Goal: Transaction & Acquisition: Purchase product/service

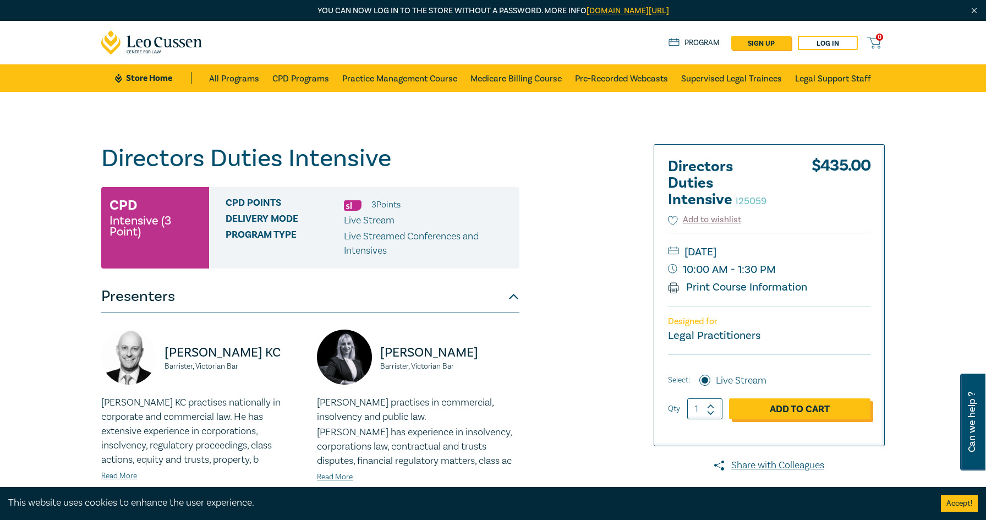
click at [821, 412] on link "Add to Cart" at bounding box center [799, 408] width 141 height 21
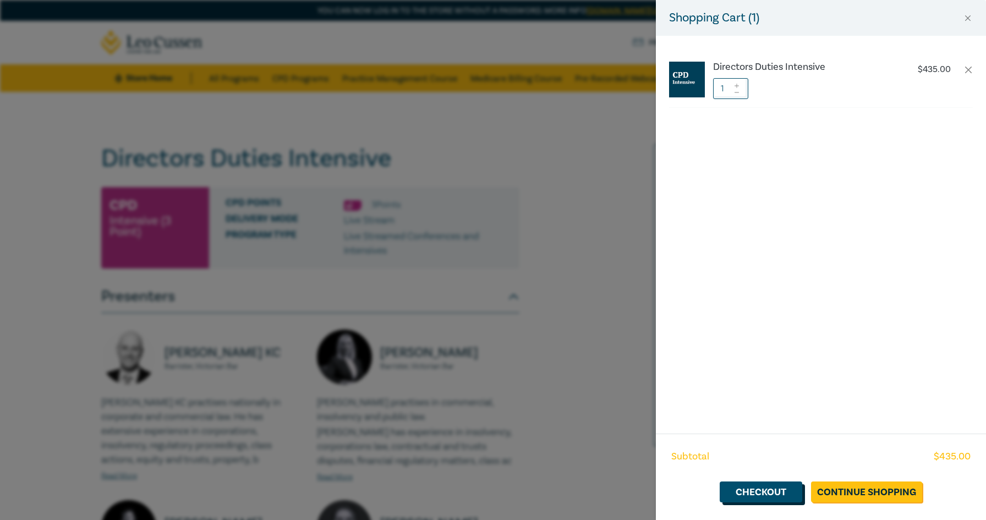
click at [758, 495] on link "Checkout" at bounding box center [761, 491] width 83 height 21
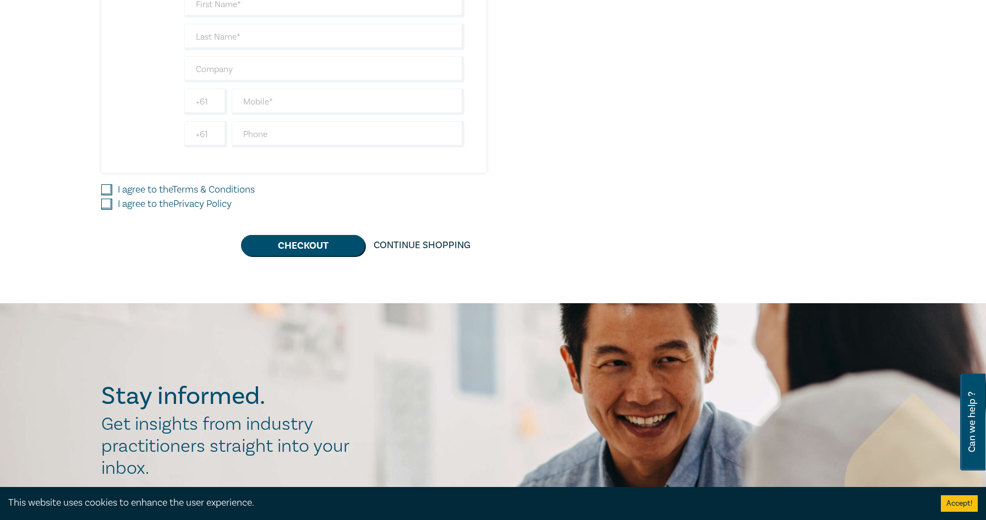
scroll to position [445, 0]
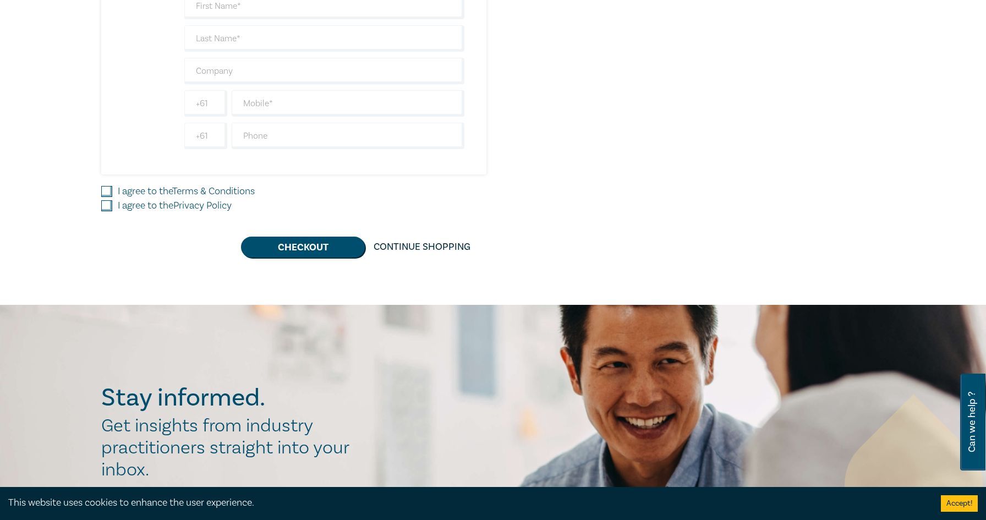
click at [155, 194] on label "I agree to the Terms & Conditions" at bounding box center [186, 191] width 137 height 14
click at [112, 194] on input "I agree to the Terms & Conditions" at bounding box center [106, 191] width 11 height 11
checkbox input "true"
click at [132, 202] on label "I agree to the Privacy Policy" at bounding box center [175, 206] width 114 height 14
click at [112, 202] on input "I agree to the Privacy Policy" at bounding box center [106, 205] width 11 height 11
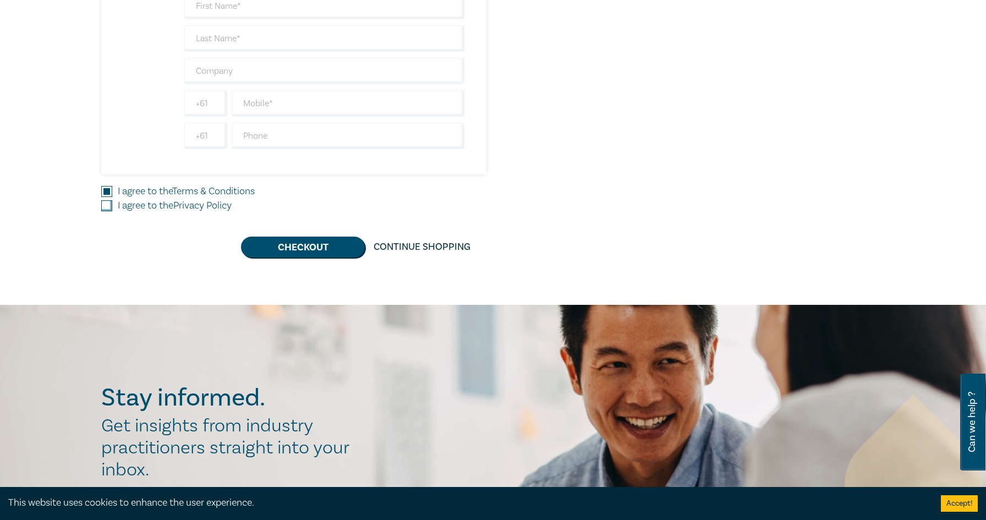
checkbox input "true"
click at [322, 249] on button "Checkout" at bounding box center [303, 247] width 124 height 21
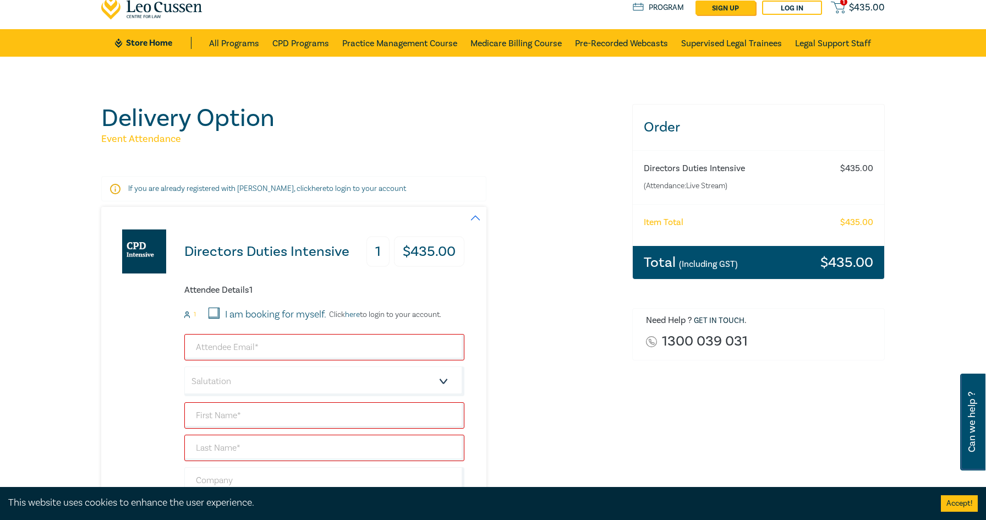
scroll to position [15, 0]
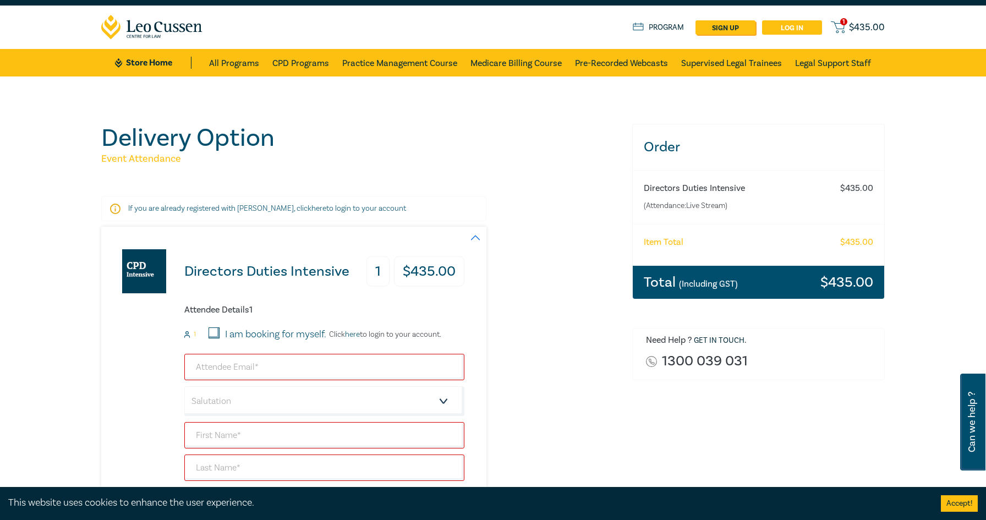
click at [797, 29] on link "Log in" at bounding box center [792, 27] width 60 height 14
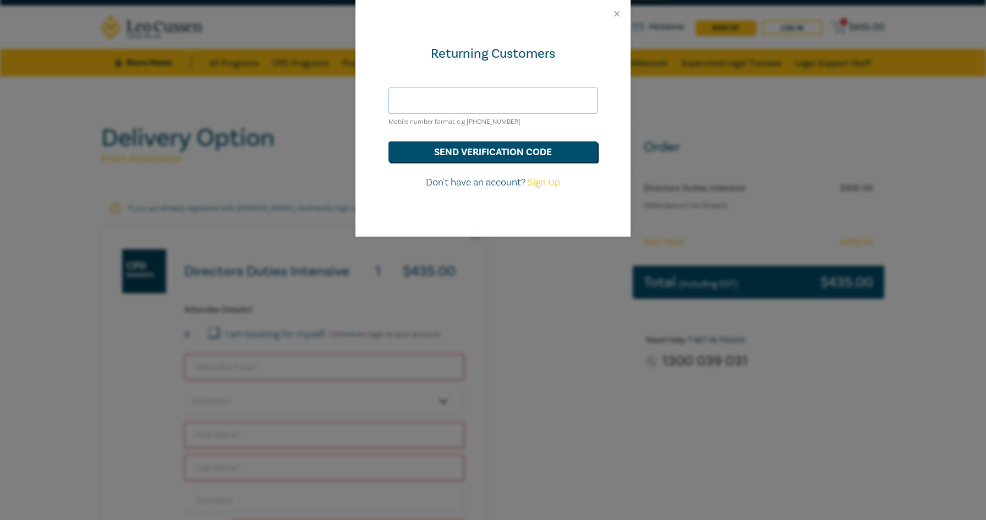
click at [536, 103] on input "text" at bounding box center [492, 100] width 209 height 26
type input "[PERSON_NAME][EMAIL_ADDRESS][DOMAIN_NAME]"
click at [506, 149] on button "send verification code" at bounding box center [492, 151] width 209 height 21
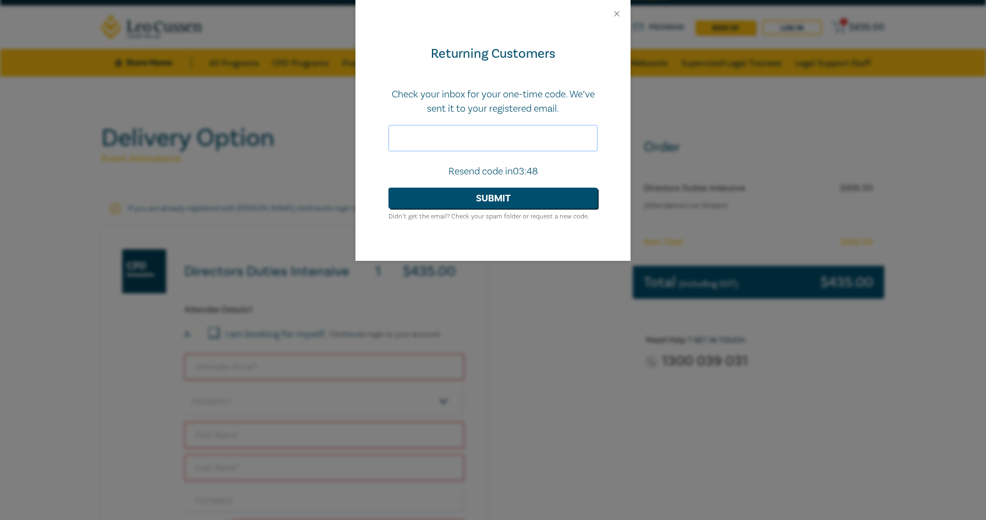
click at [527, 145] on input "text" at bounding box center [492, 138] width 209 height 26
paste input "623732"
type input "623732"
click at [512, 197] on button "Submit" at bounding box center [492, 198] width 209 height 21
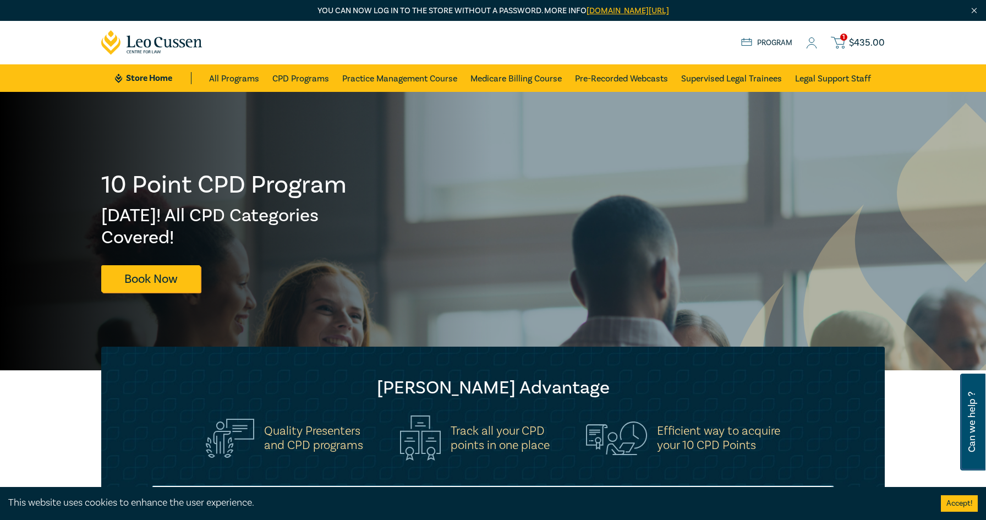
click at [851, 40] on span "$ 435.00" at bounding box center [867, 43] width 36 height 12
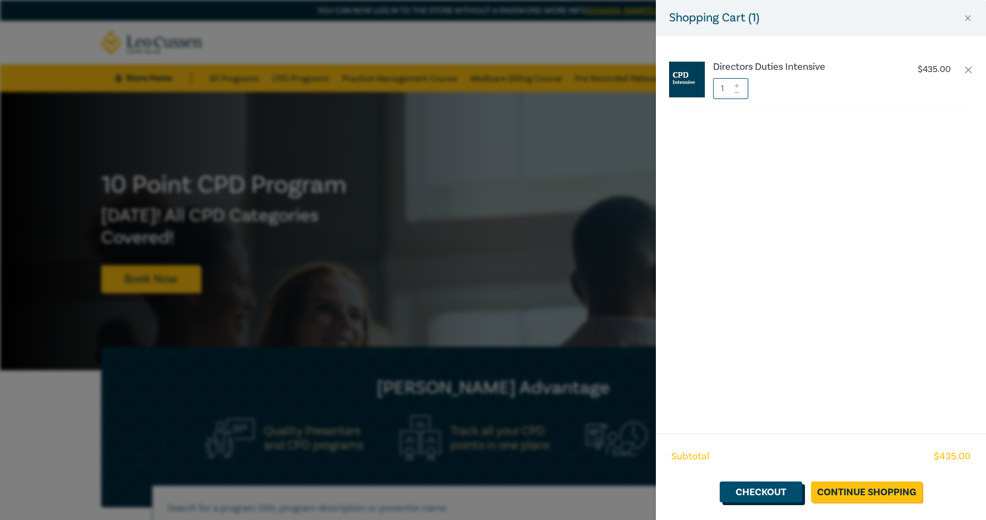
click at [747, 491] on link "Checkout" at bounding box center [761, 491] width 83 height 21
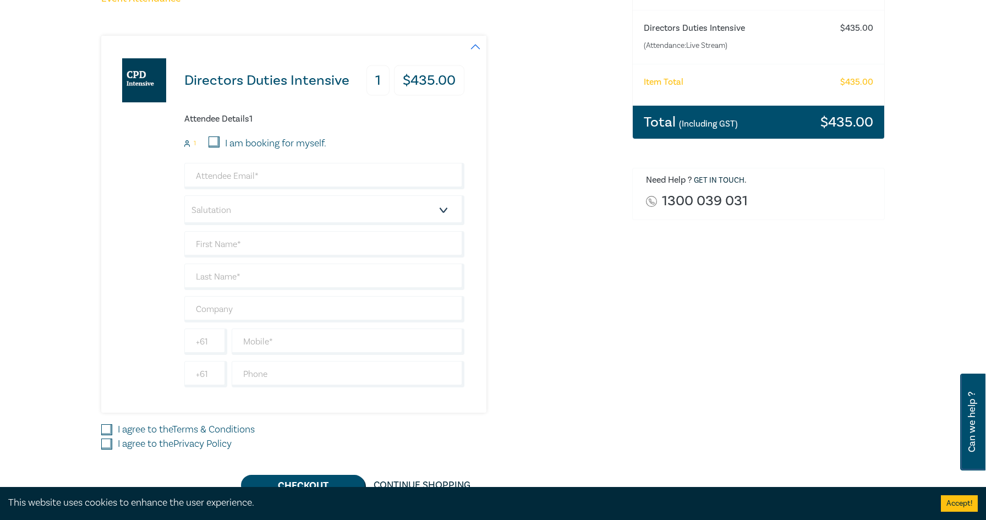
scroll to position [178, 0]
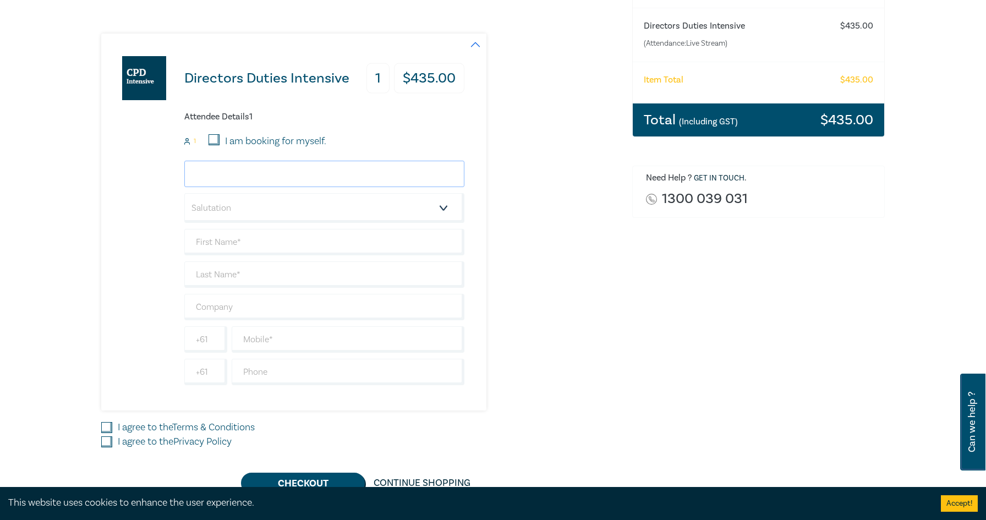
click at [330, 179] on input "email" at bounding box center [324, 174] width 280 height 26
type input "alice.vaillant@bigpond.com"
click at [313, 208] on select "Salutation Mr. Mrs. Ms. Miss Dr. Prof. Other" at bounding box center [324, 208] width 280 height 30
select select "Mrs."
click at [184, 193] on select "Salutation Mr. Mrs. Ms. Miss Dr. Prof. Other" at bounding box center [324, 208] width 280 height 30
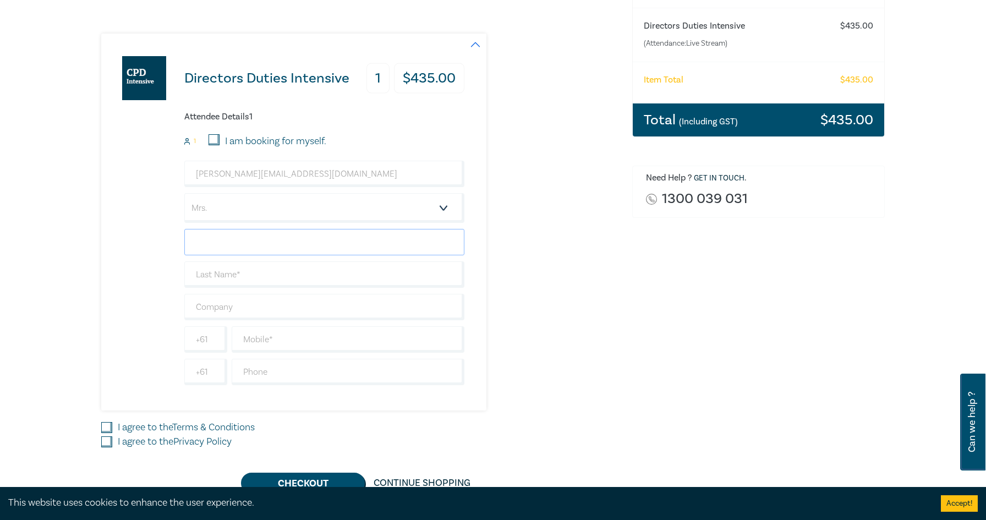
click at [301, 244] on input "text" at bounding box center [324, 242] width 280 height 26
type input "Alice"
type input "Vaillant"
type input "0434929223"
type input "Australia"
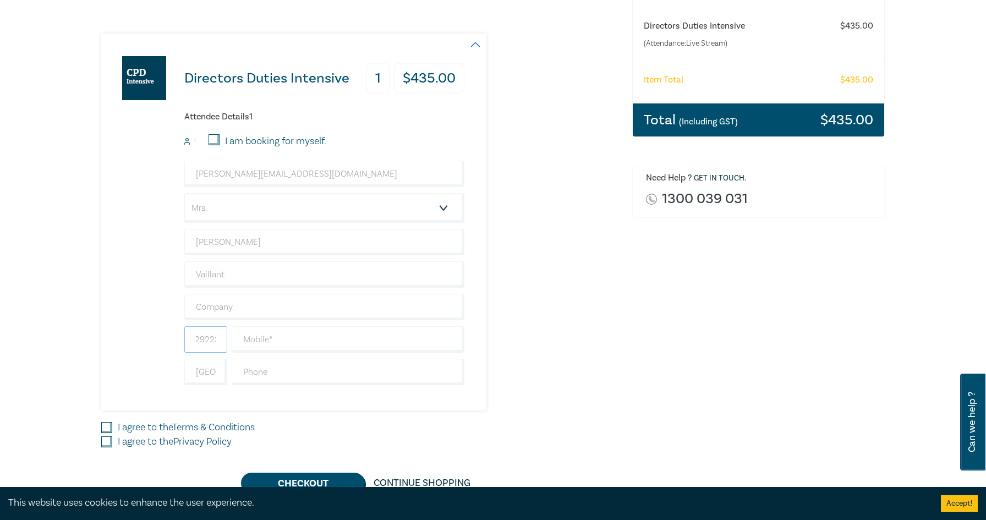
scroll to position [0, 0]
drag, startPoint x: 219, startPoint y: 337, endPoint x: 193, endPoint y: 339, distance: 25.9
click at [193, 339] on input "0434929223" at bounding box center [205, 339] width 43 height 26
type input "29223"
click at [264, 338] on input "text" at bounding box center [348, 339] width 233 height 26
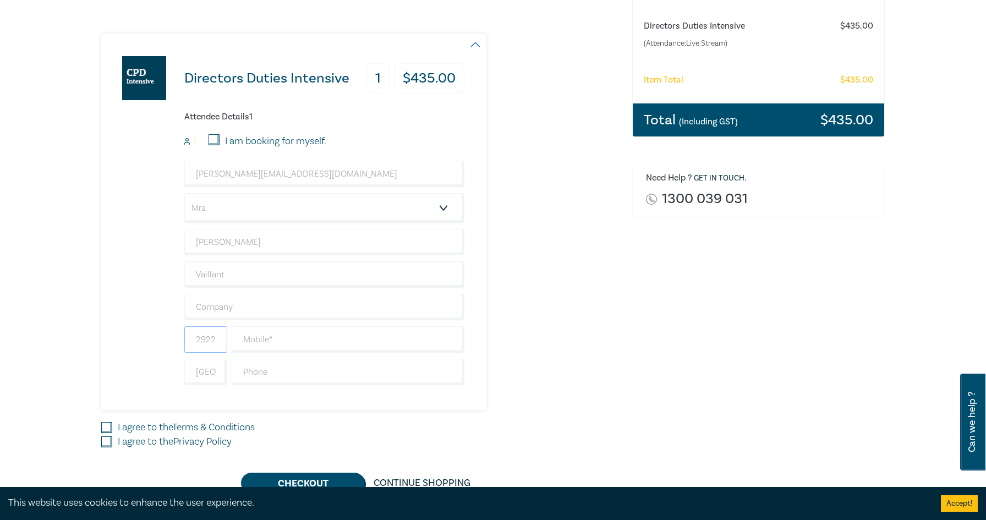
click at [222, 339] on input "29223" at bounding box center [205, 339] width 43 height 26
drag, startPoint x: 218, startPoint y: 338, endPoint x: 179, endPoint y: 341, distance: 38.6
click at [179, 341] on div "Directors Duties Intensive 1 $ 435.00 Attendee Details 1 1 I am booking for mys…" at bounding box center [282, 222] width 363 height 377
click at [259, 341] on input "text" at bounding box center [348, 339] width 233 height 26
type input "0432911287"
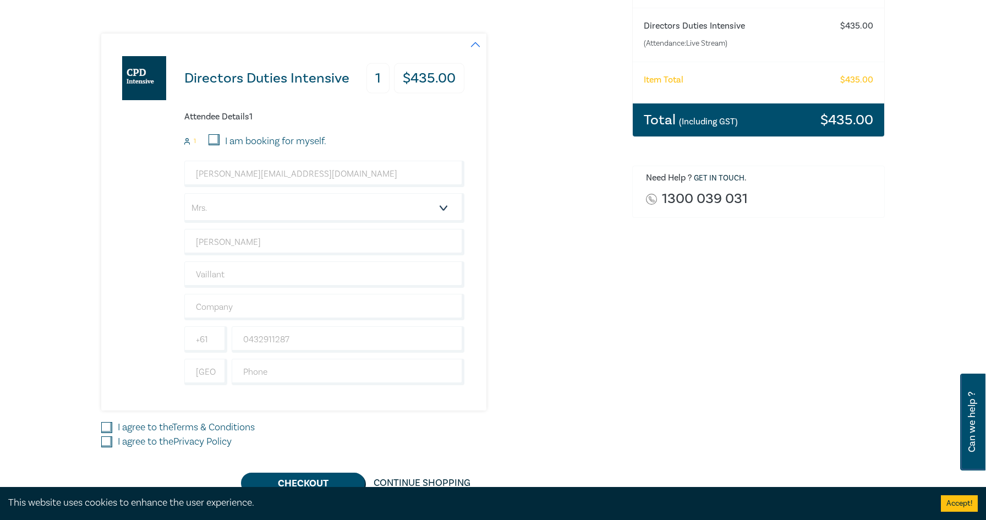
click at [264, 398] on div "Directors Duties Intensive 1 $ 435.00 Attendee Details 1 1 I am booking for mys…" at bounding box center [282, 222] width 363 height 377
click at [216, 378] on input "Australia" at bounding box center [205, 372] width 43 height 26
click at [392, 428] on div "I agree to the Terms & Conditions" at bounding box center [360, 427] width 518 height 14
click at [108, 429] on input "I agree to the Terms & Conditions" at bounding box center [106, 427] width 11 height 11
checkbox input "true"
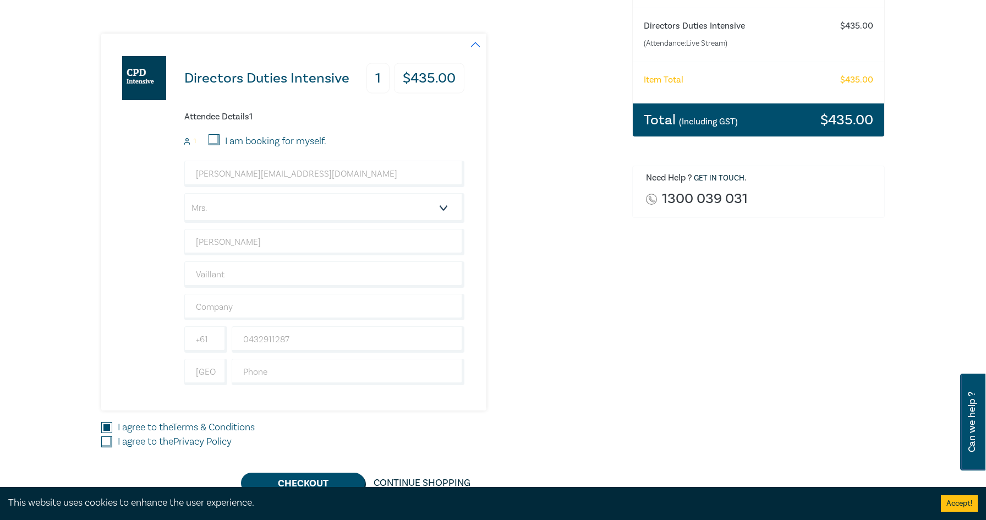
click at [108, 441] on input "I agree to the Privacy Policy" at bounding box center [106, 441] width 11 height 11
checkbox input "true"
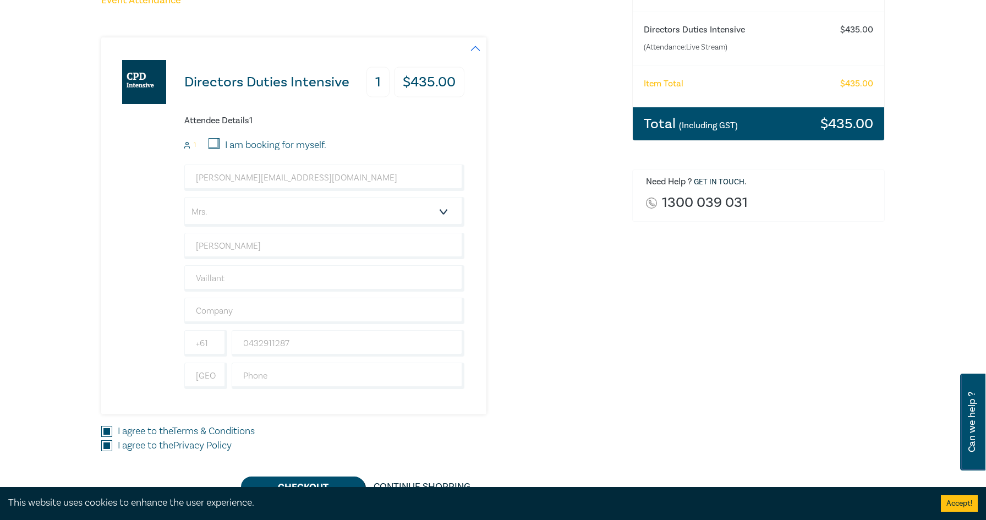
scroll to position [153, 0]
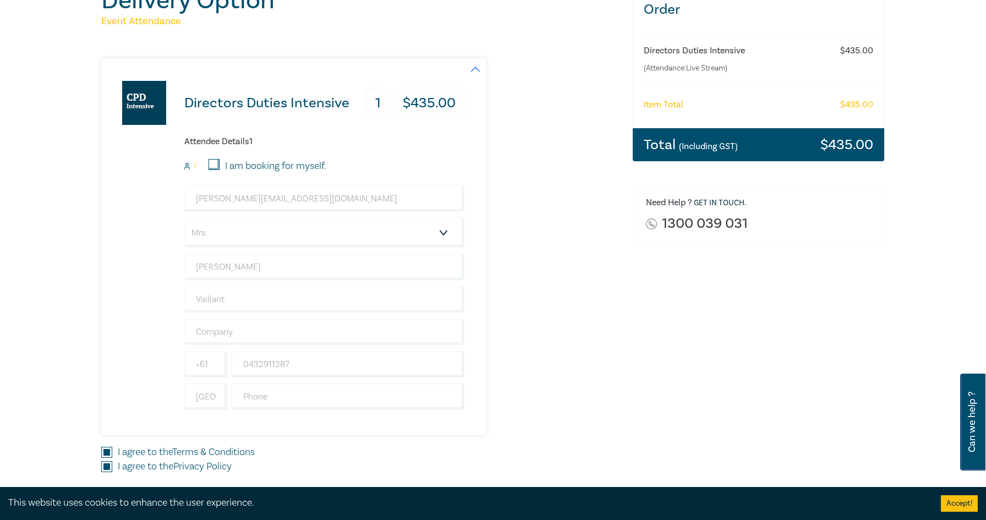
click at [212, 165] on input "I am booking for myself." at bounding box center [214, 164] width 11 height 11
checkbox input "true"
type input "+61"
type input "432911287"
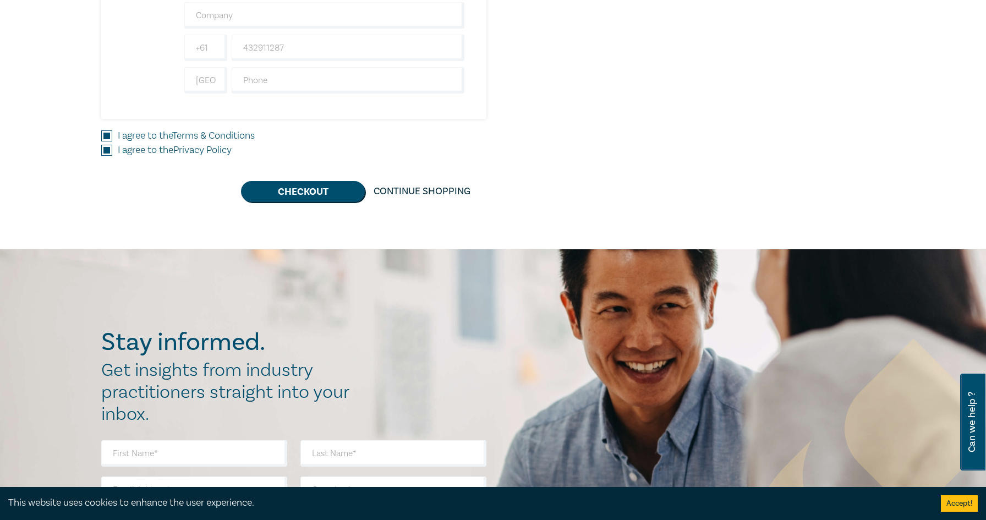
scroll to position [456, 0]
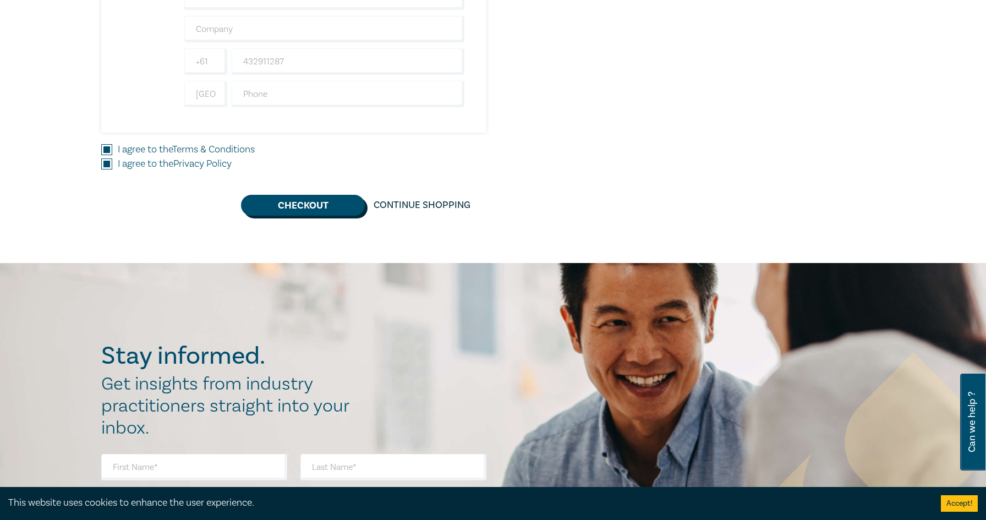
click at [323, 205] on button "Checkout" at bounding box center [303, 205] width 124 height 21
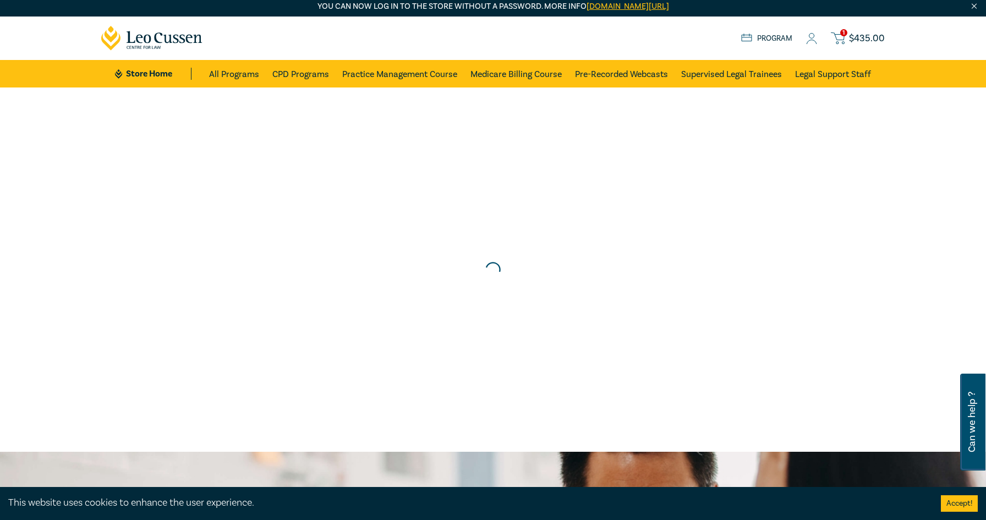
scroll to position [0, 0]
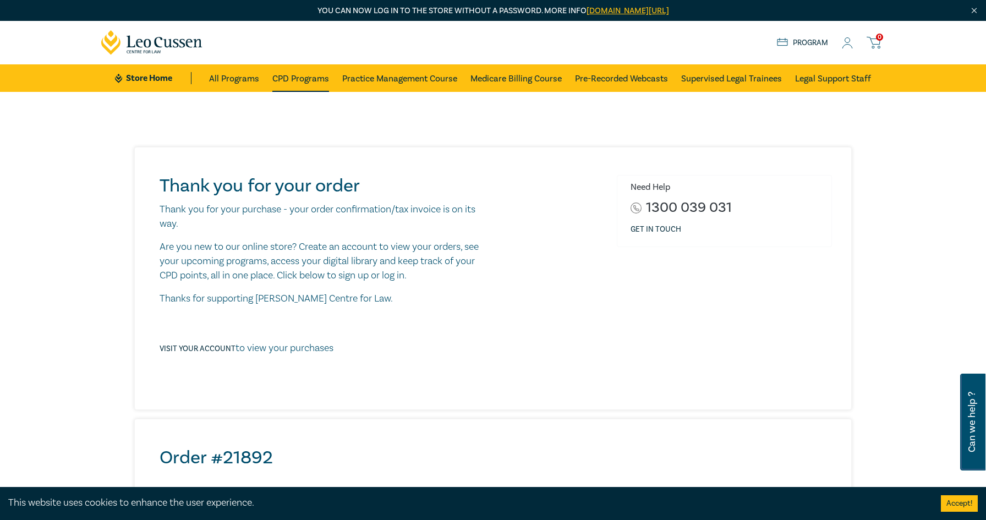
click at [287, 83] on link "CPD Programs" at bounding box center [300, 78] width 57 height 28
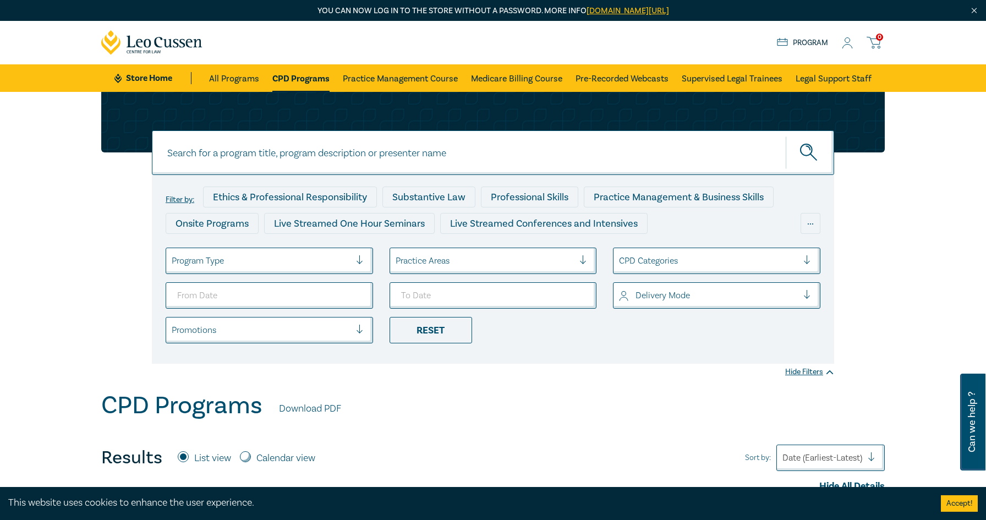
click at [287, 83] on link "CPD Programs" at bounding box center [300, 78] width 57 height 28
click at [373, 152] on input at bounding box center [493, 152] width 682 height 45
type input "directors"
click at [786, 136] on button "submit" at bounding box center [810, 153] width 48 height 34
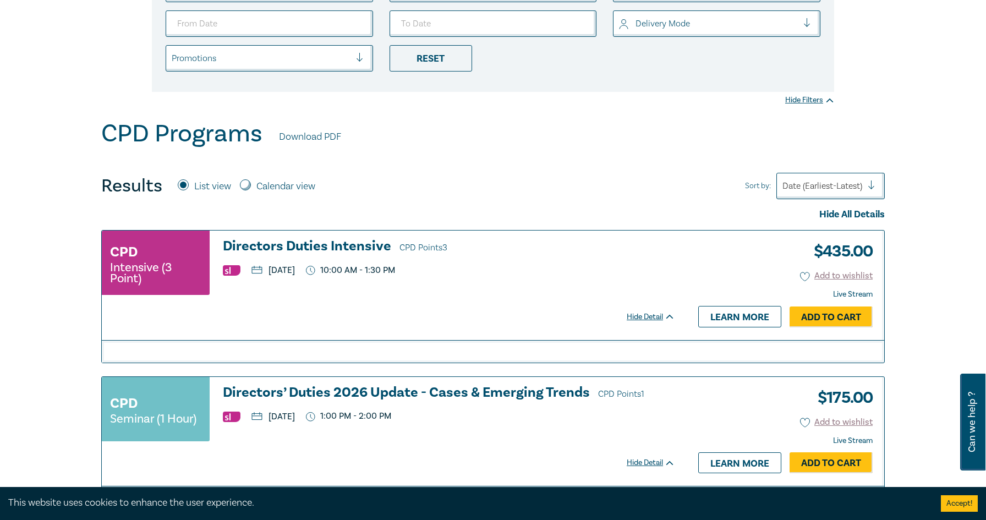
scroll to position [273, 0]
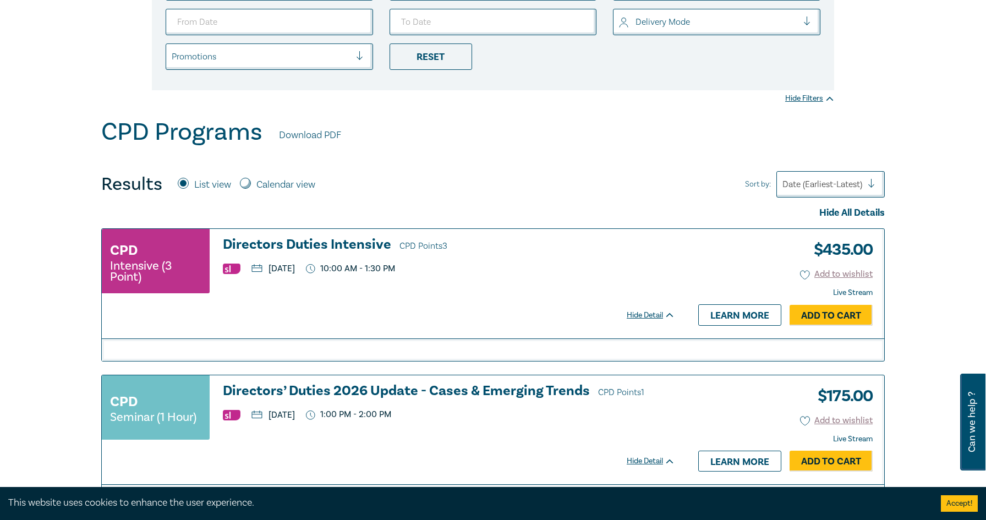
click at [337, 244] on h3 "Directors Duties Intensive CPD Points 3" at bounding box center [449, 245] width 452 height 17
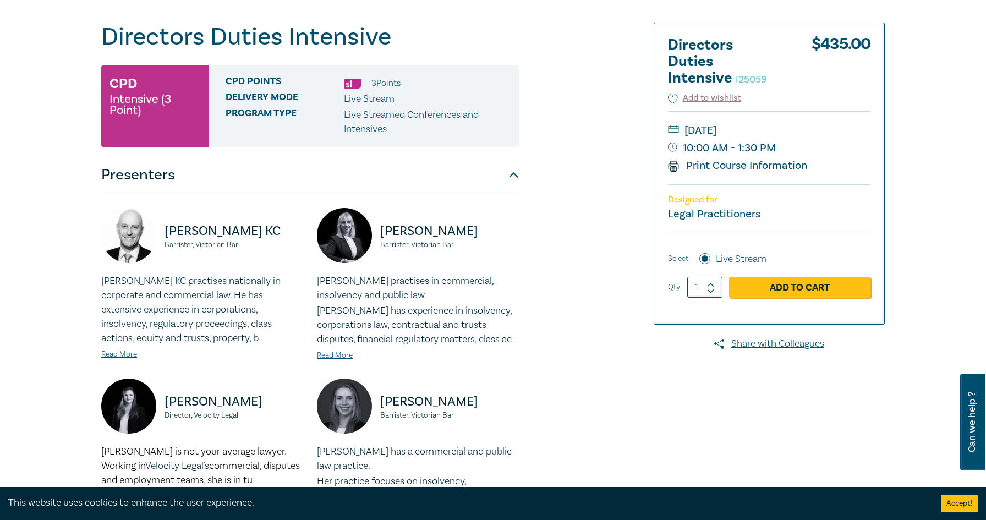
scroll to position [125, 0]
